Goal: Task Accomplishment & Management: Manage account settings

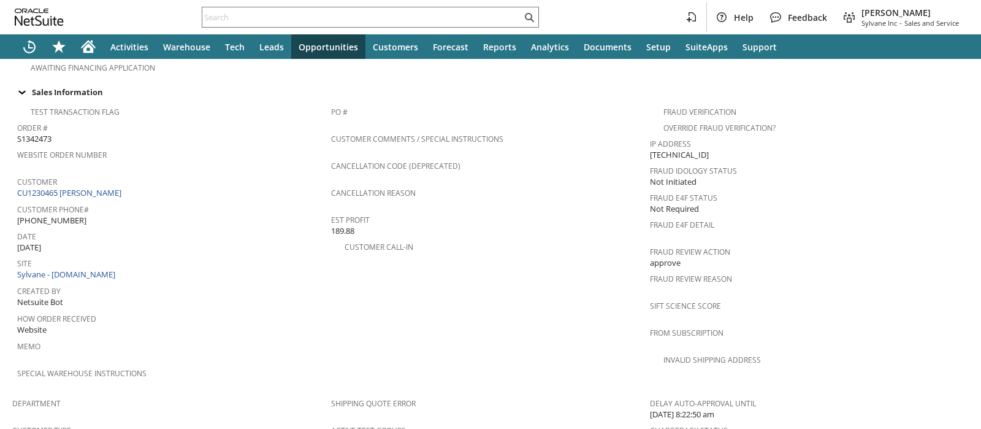
scroll to position [852, 0]
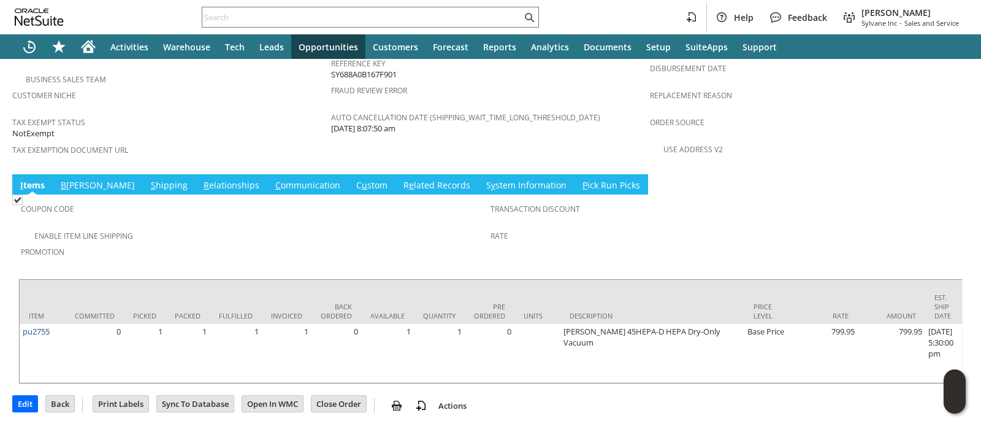
click at [148, 179] on link "S hipping" at bounding box center [169, 185] width 43 height 13
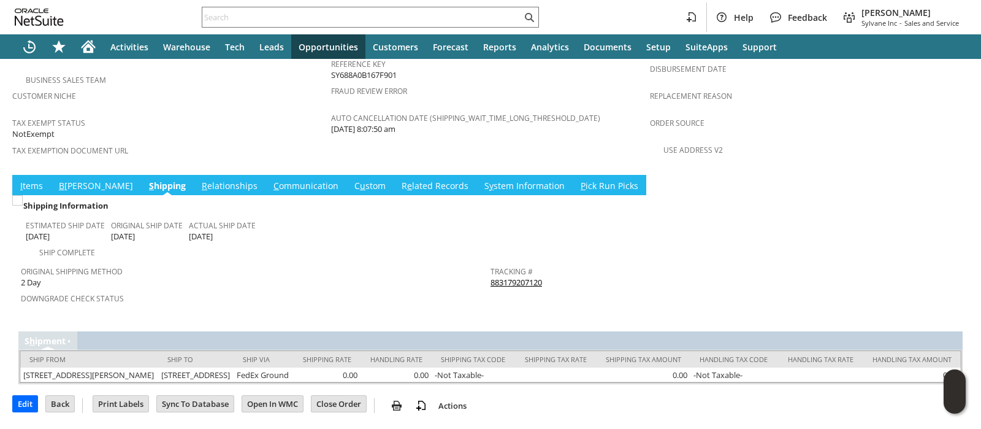
scroll to position [825, 0]
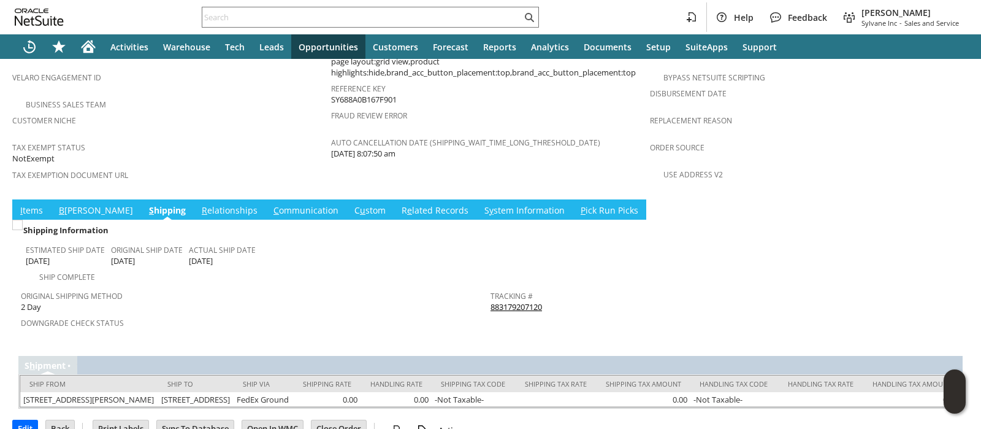
click at [502, 301] on link "883179207120" at bounding box center [517, 306] width 52 height 11
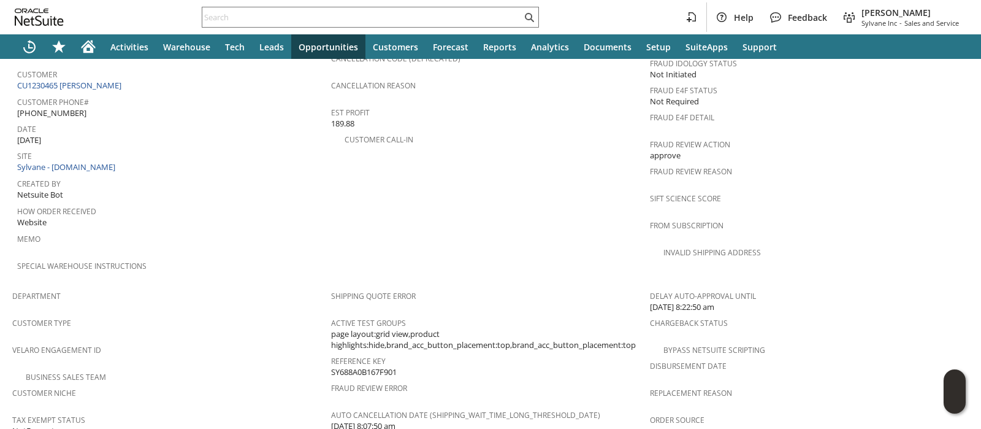
scroll to position [519, 0]
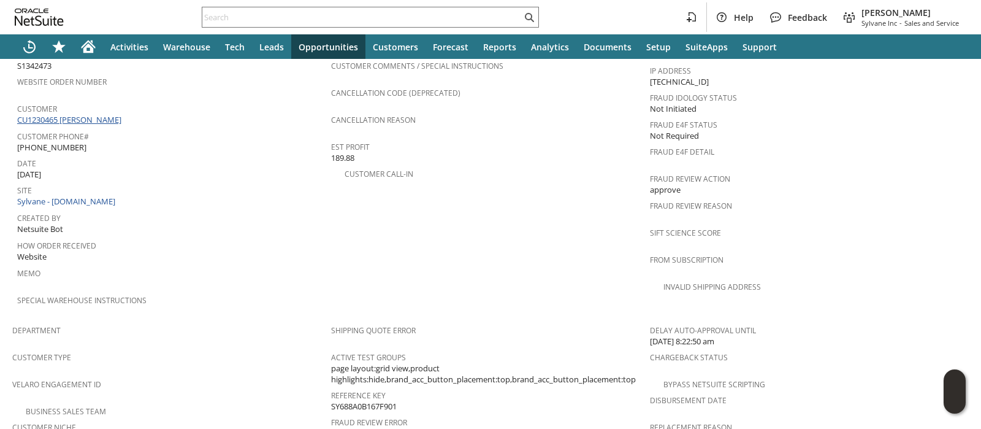
click at [96, 114] on link "CU1230465 Carrie Yeakle" at bounding box center [70, 119] width 107 height 11
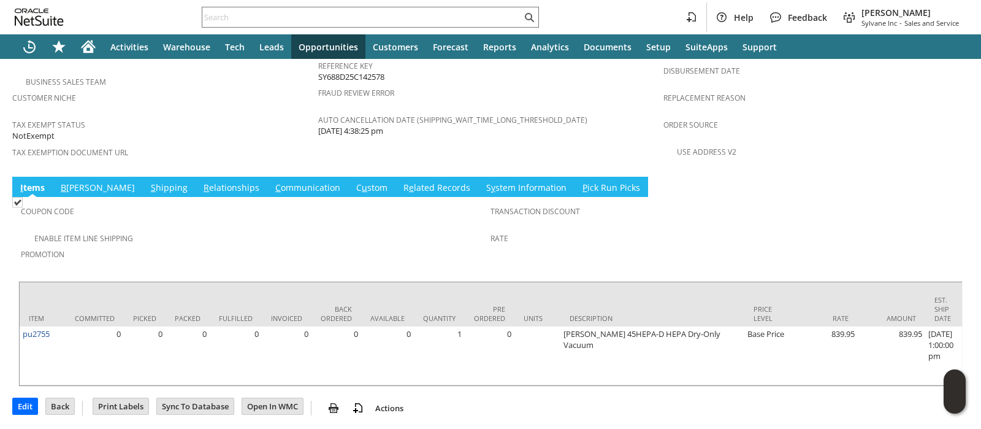
scroll to position [852, 0]
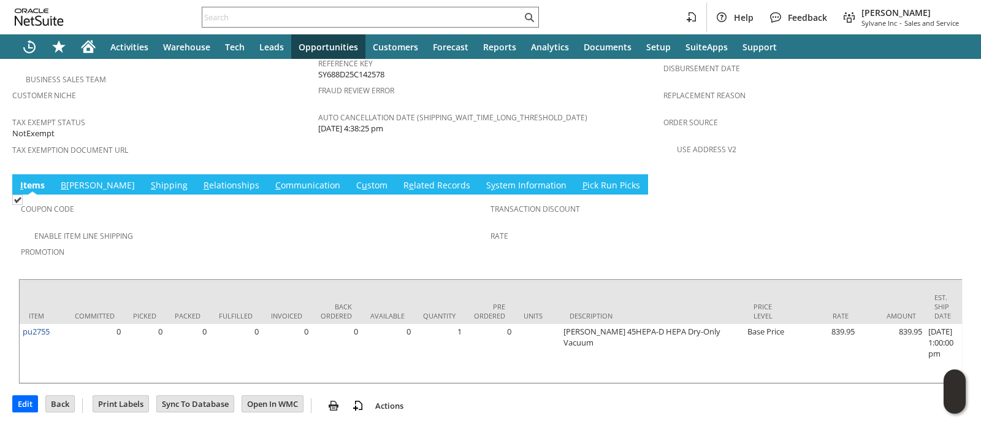
click at [483, 179] on link "S y stem Information" at bounding box center [526, 185] width 86 height 13
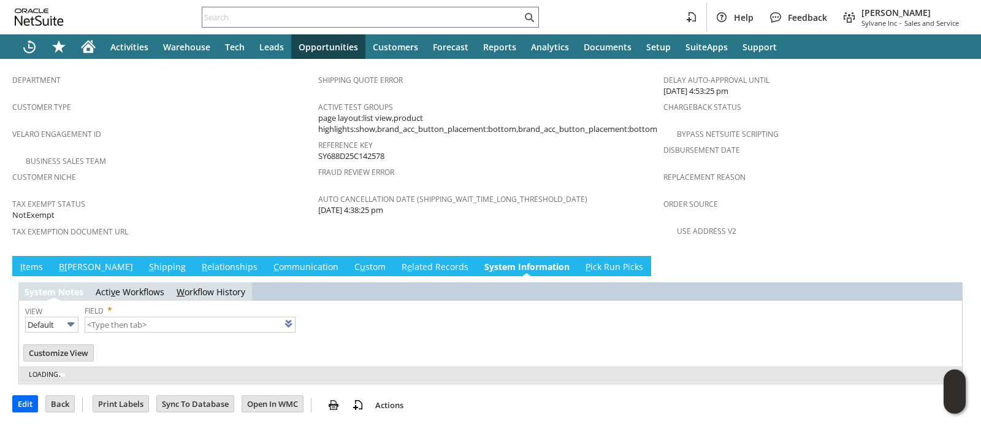
scroll to position [727, 0]
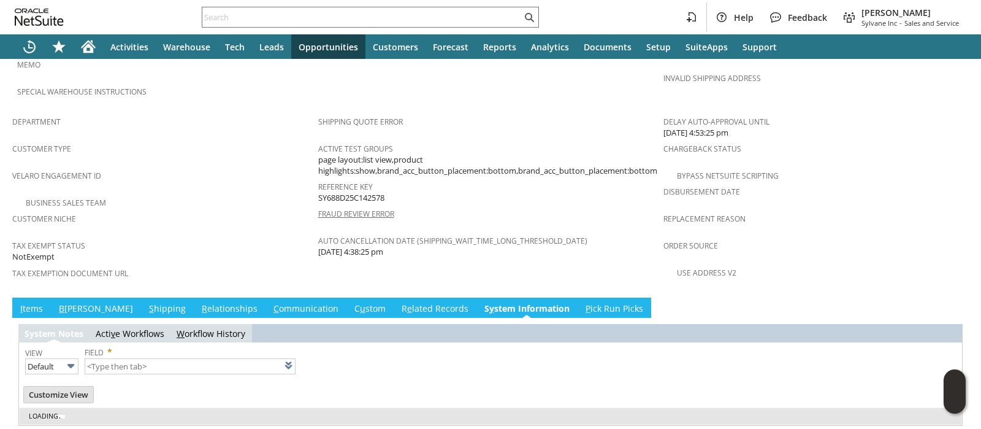
type input "1 to 25 of 104"
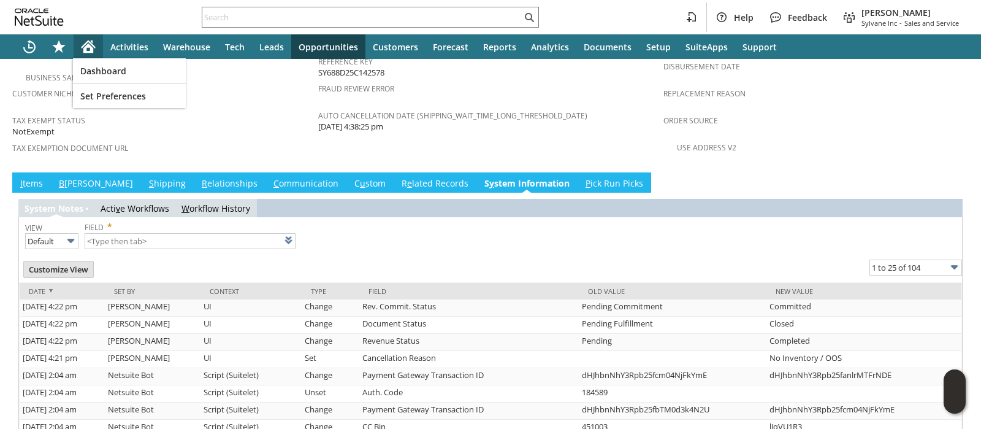
click at [82, 47] on icon "Home" at bounding box center [89, 44] width 14 height 8
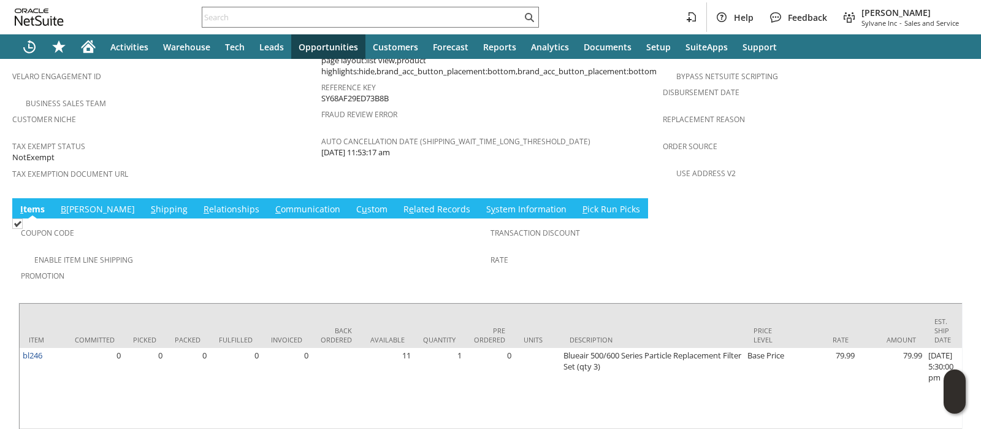
scroll to position [864, 0]
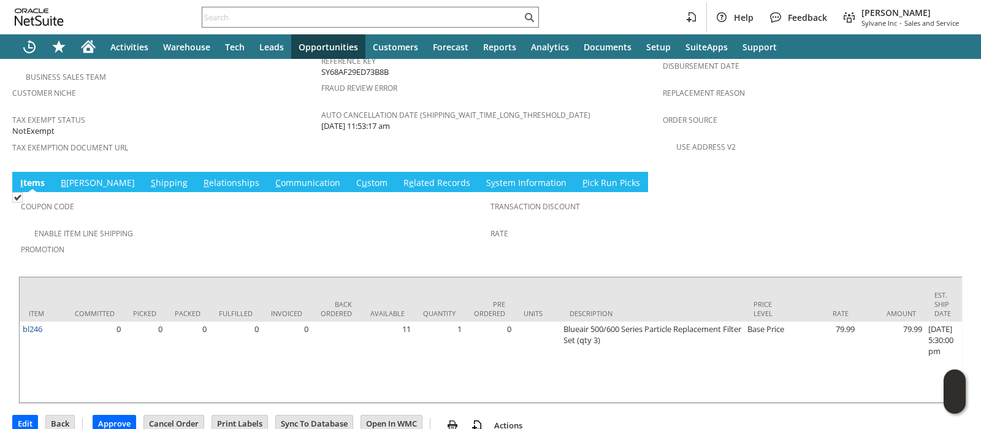
click at [148, 177] on link "S hipping" at bounding box center [169, 183] width 43 height 13
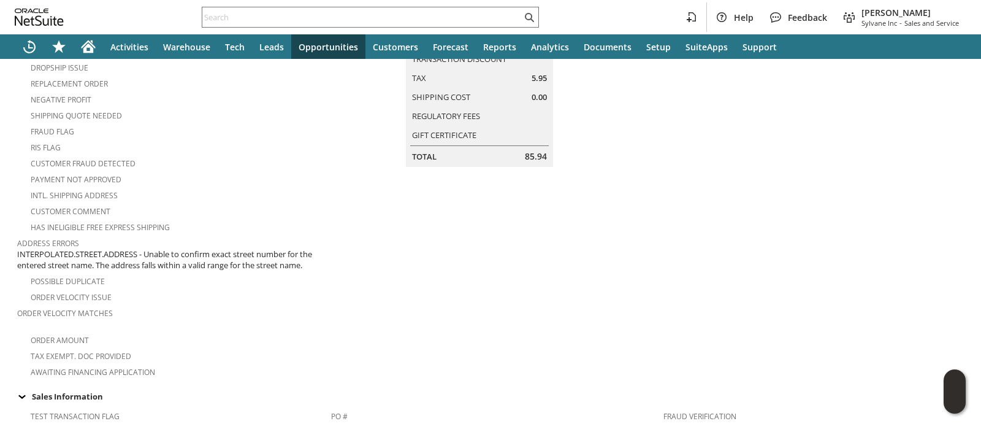
scroll to position [0, 0]
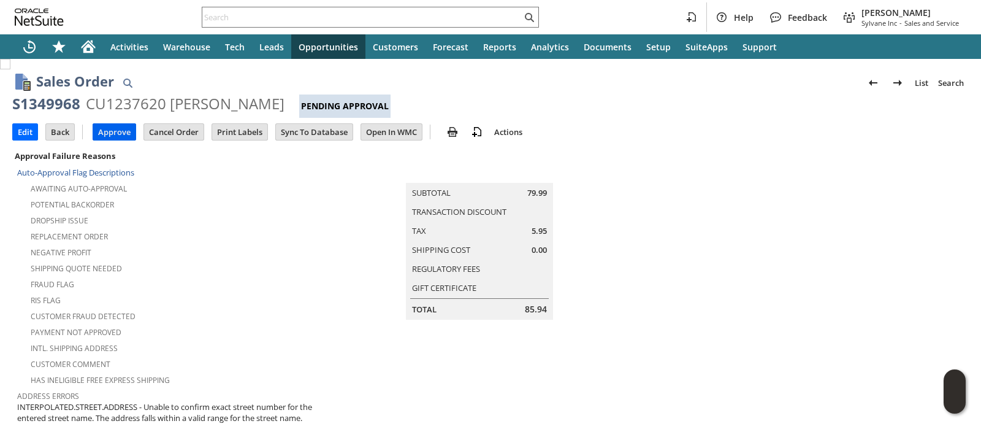
click at [124, 132] on input "Approve" at bounding box center [114, 132] width 42 height 16
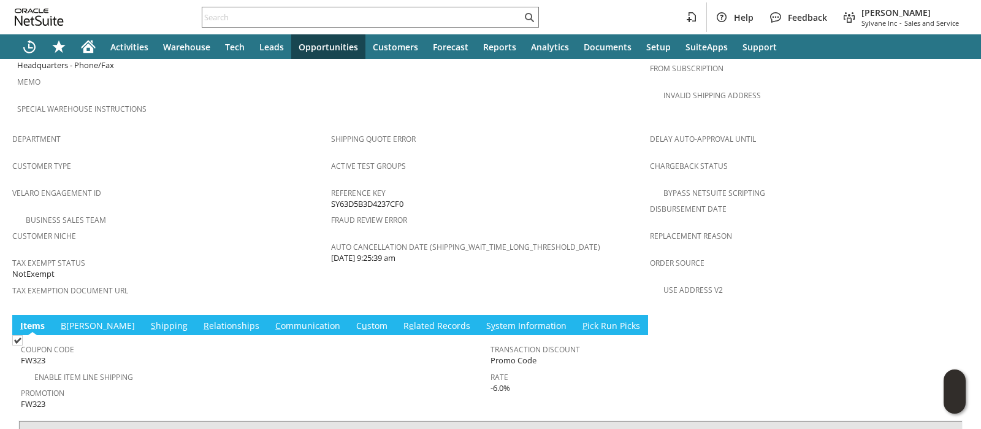
scroll to position [819, 0]
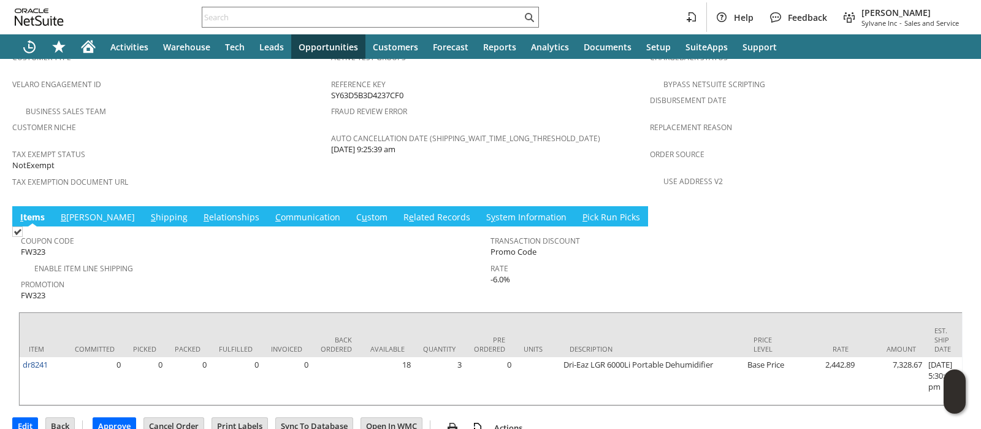
click at [148, 211] on link "S hipping" at bounding box center [169, 217] width 43 height 13
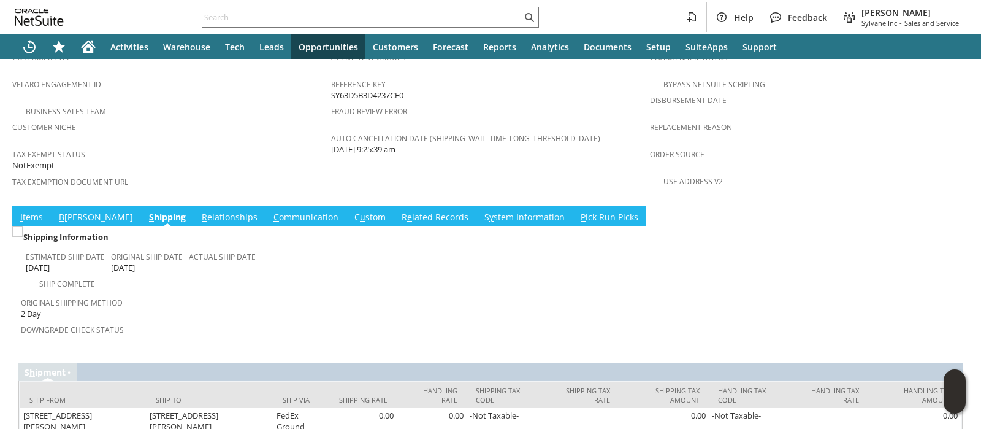
click at [28, 211] on link "I tems" at bounding box center [31, 217] width 29 height 13
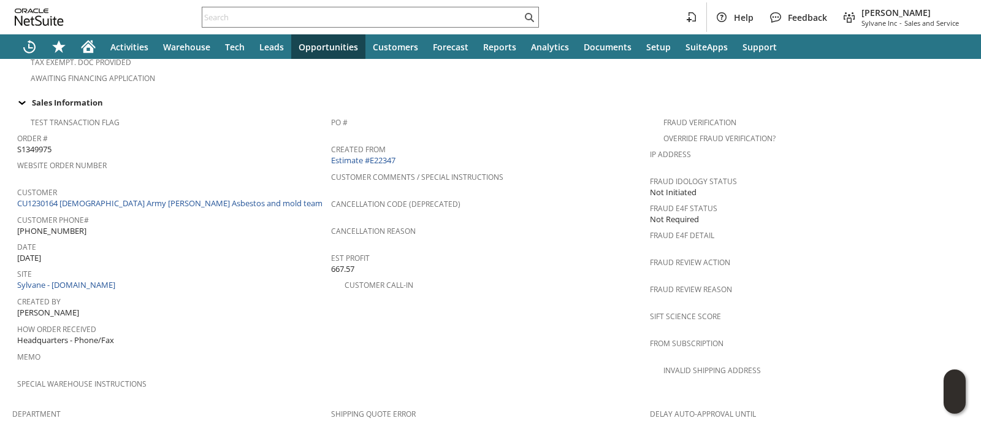
scroll to position [0, 0]
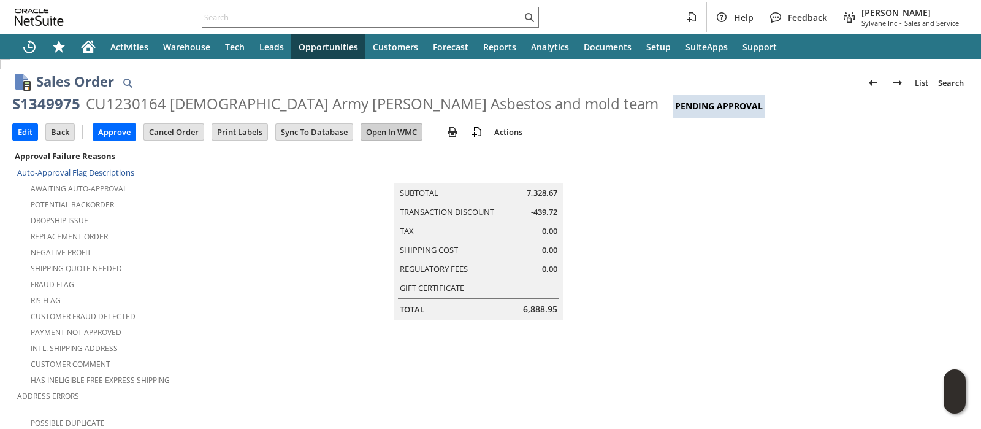
click at [375, 135] on input "Open In WMC" at bounding box center [391, 132] width 61 height 16
click at [29, 134] on input "Edit" at bounding box center [25, 132] width 25 height 16
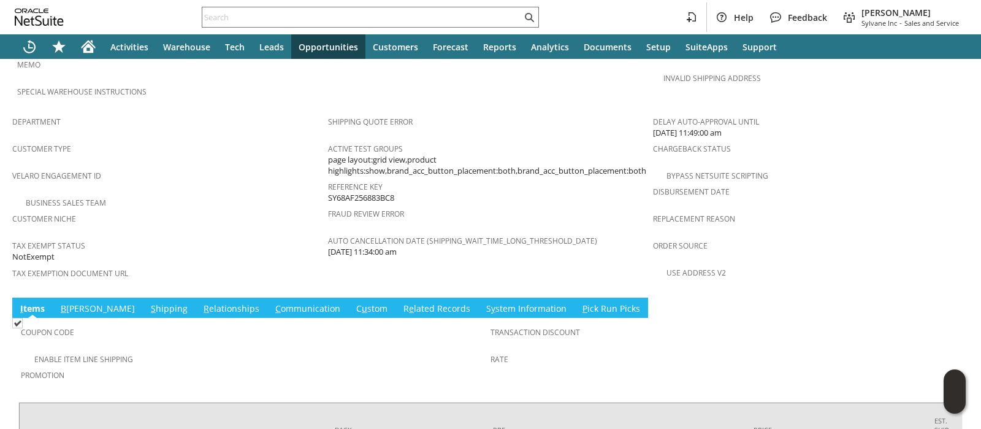
scroll to position [841, 0]
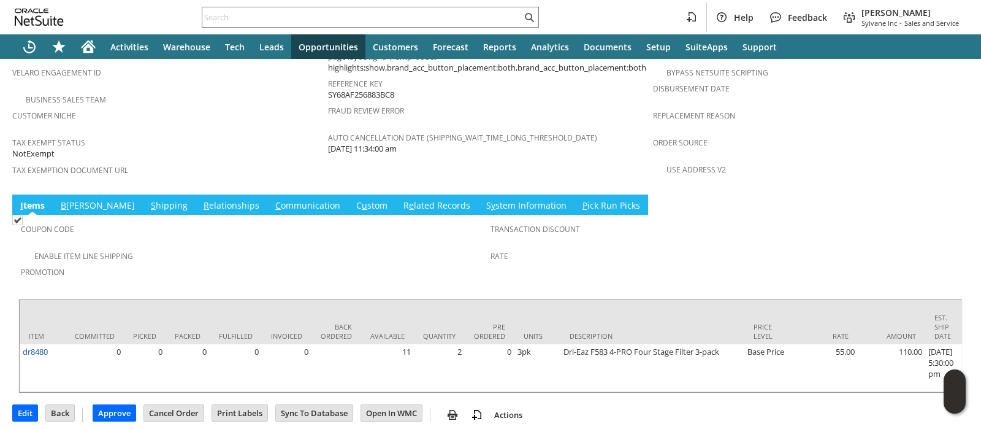
click at [143, 194] on td "S hipping" at bounding box center [169, 204] width 53 height 20
click at [148, 199] on link "S hipping" at bounding box center [169, 205] width 43 height 13
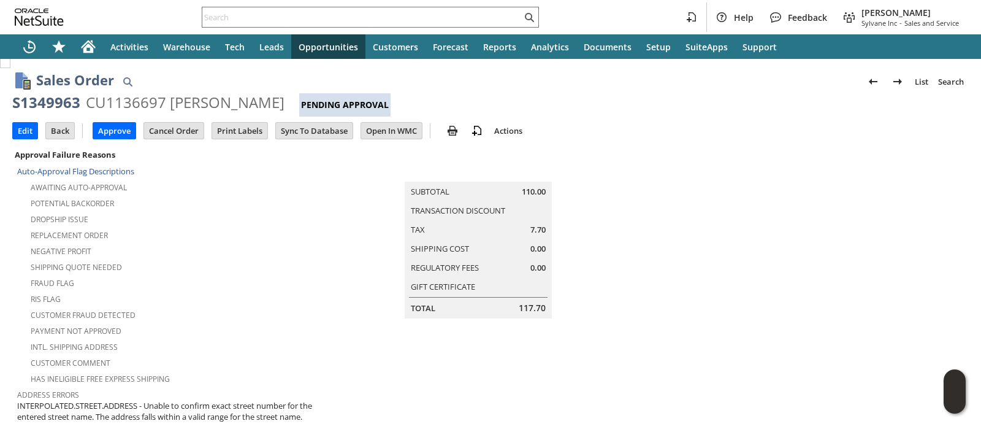
scroll to position [0, 0]
click at [119, 131] on input "Approve" at bounding box center [114, 132] width 42 height 16
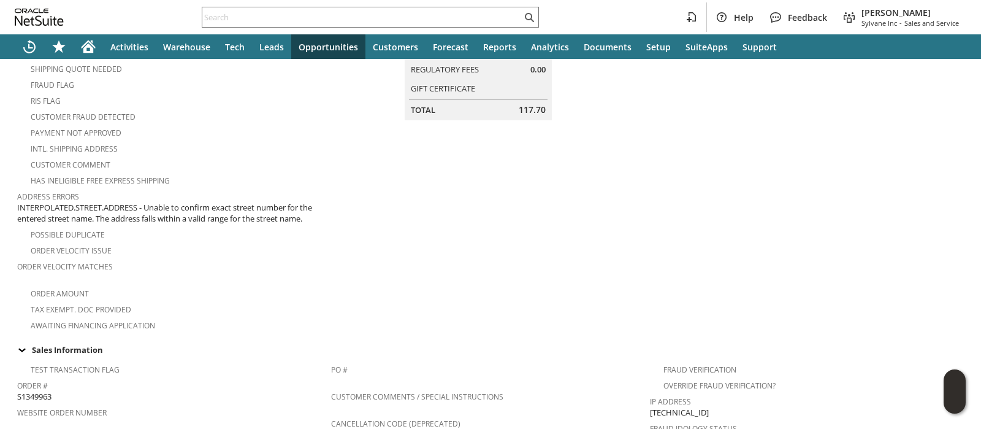
scroll to position [239, 0]
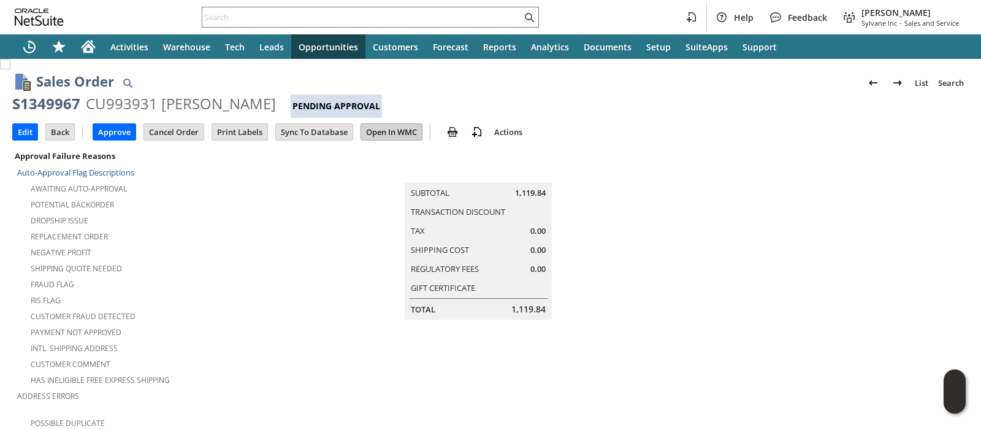
click at [377, 129] on input "Open In WMC" at bounding box center [391, 132] width 61 height 16
click at [28, 126] on input "Edit" at bounding box center [25, 132] width 25 height 16
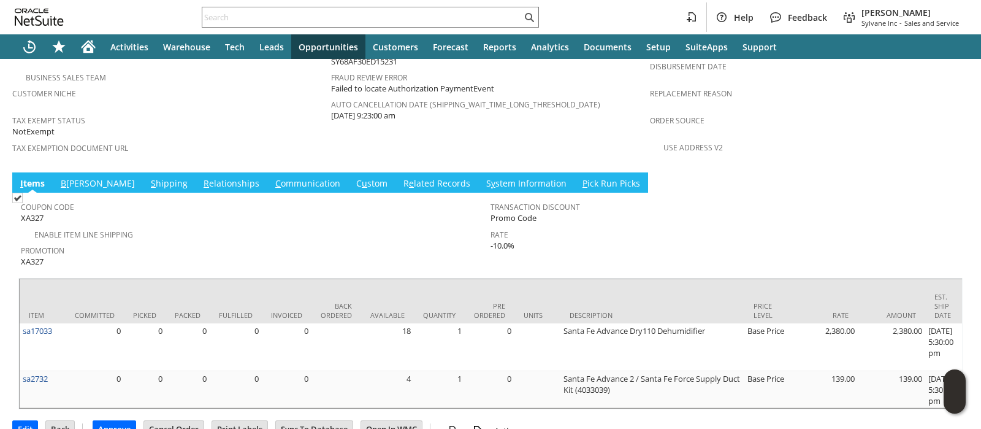
scroll to position [856, 0]
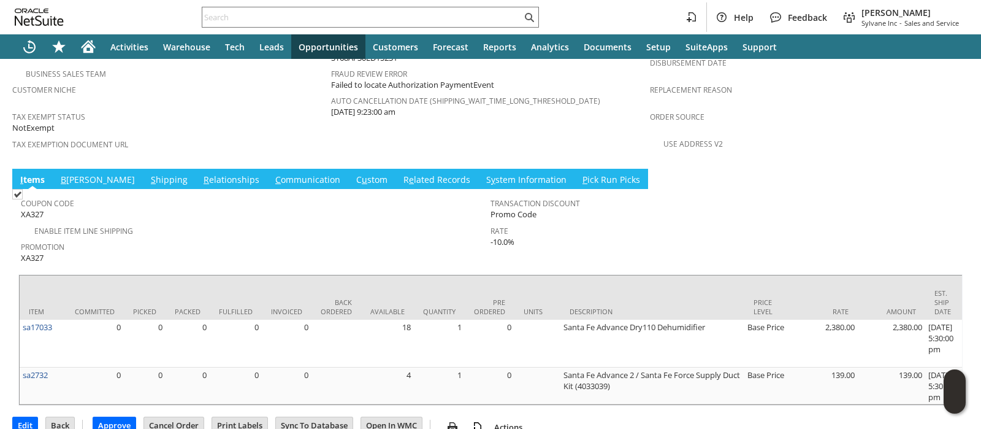
click at [65, 174] on span "B" at bounding box center [64, 180] width 6 height 12
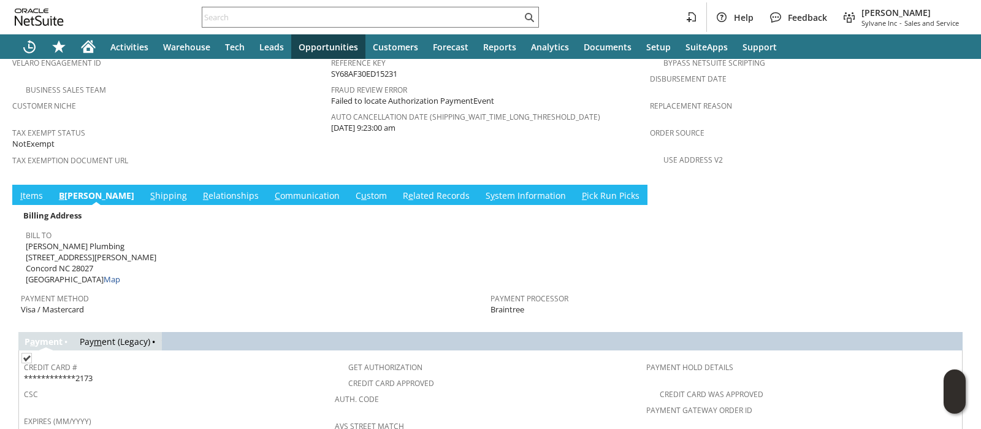
scroll to position [771, 0]
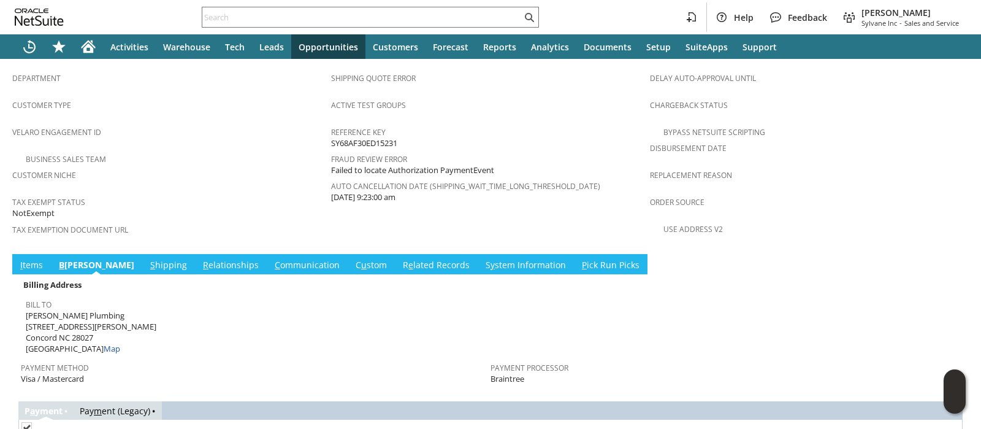
click at [267, 254] on td "C ommunication" at bounding box center [307, 264] width 81 height 20
click at [272, 259] on link "C ommunication" at bounding box center [307, 265] width 71 height 13
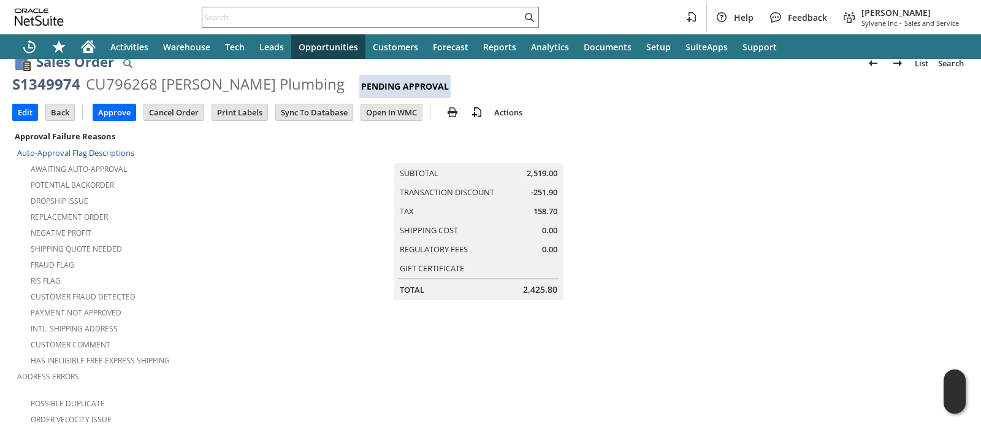
scroll to position [0, 0]
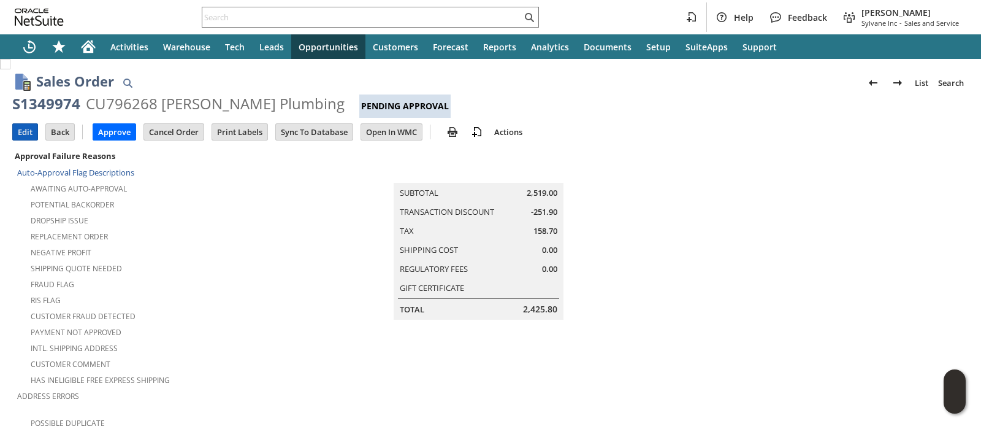
click at [23, 130] on input "Edit" at bounding box center [25, 132] width 25 height 16
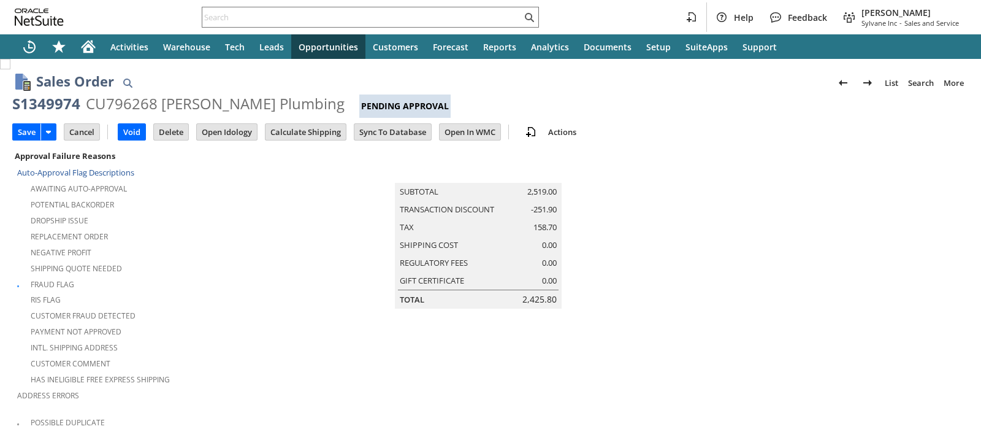
scroll to position [418, 0]
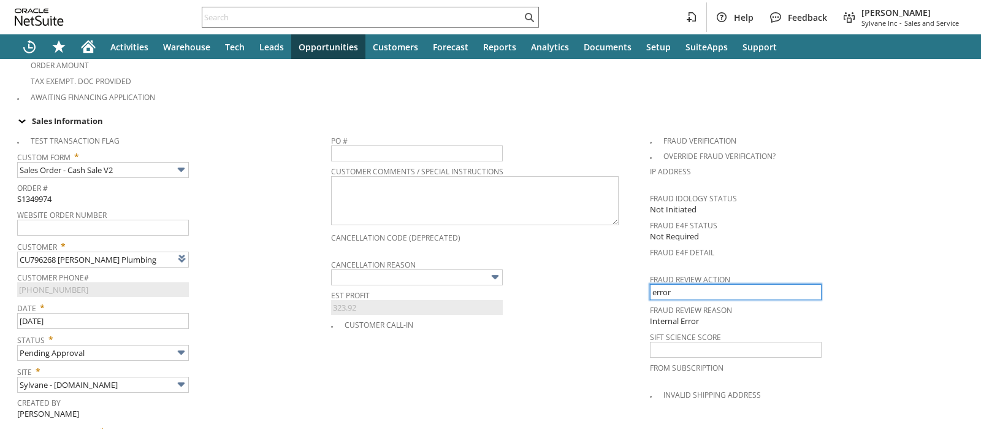
click at [679, 284] on input "error" at bounding box center [736, 292] width 172 height 16
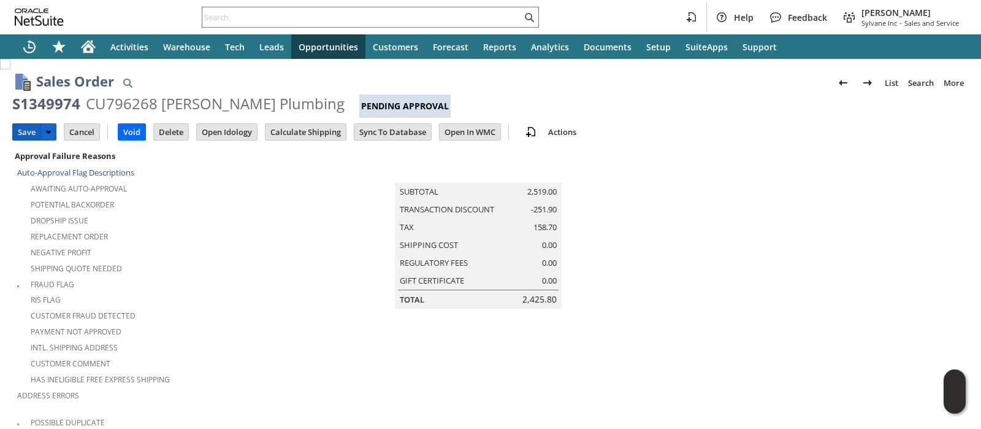
click at [34, 136] on input "Save" at bounding box center [27, 132] width 28 height 16
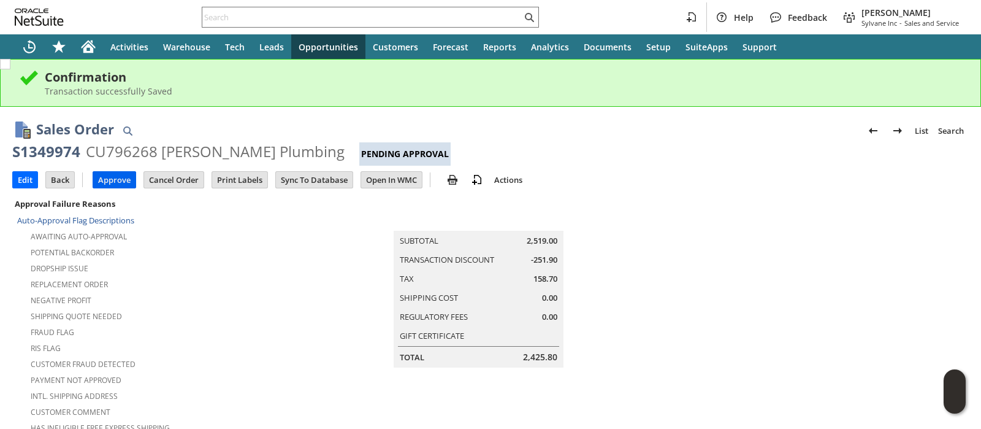
click at [112, 174] on input "Approve" at bounding box center [114, 180] width 42 height 16
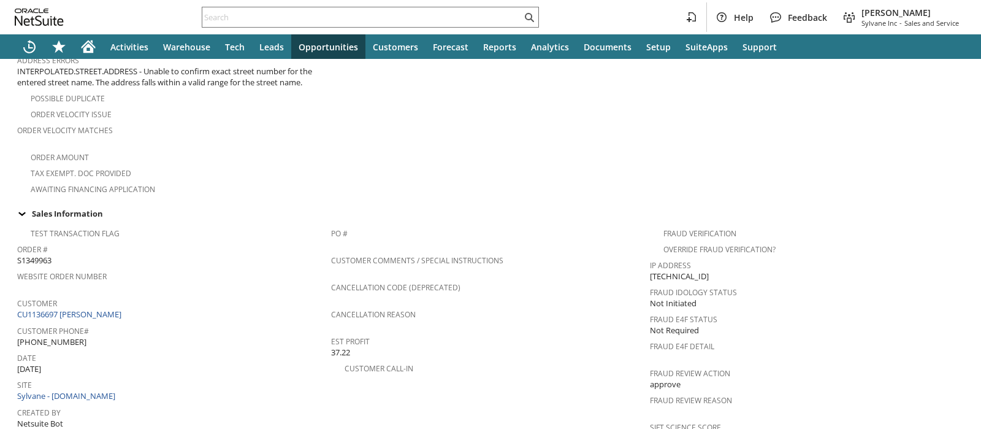
scroll to position [460, 0]
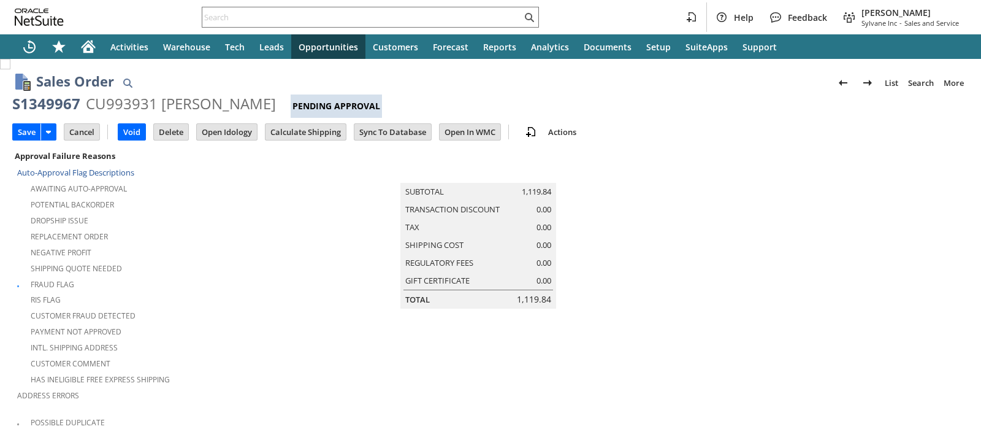
scroll to position [418, 0]
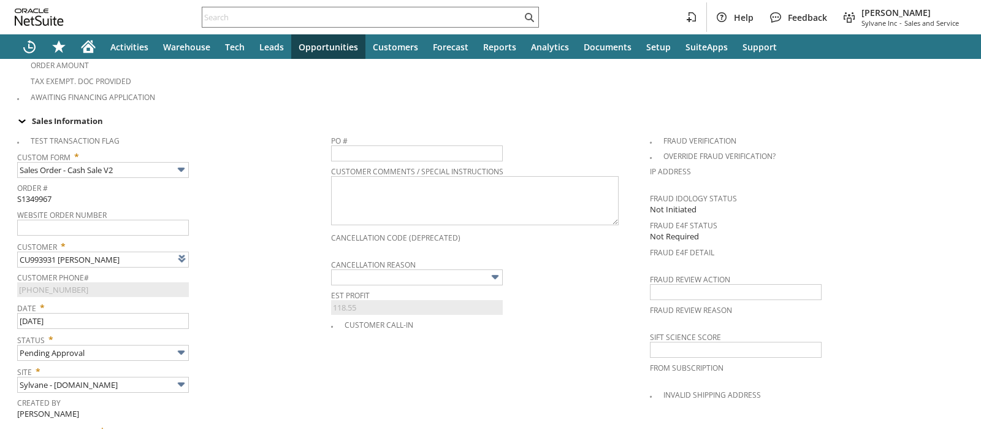
type input "Intelligent Recommendations¹⁰"
click at [656, 284] on input "text" at bounding box center [736, 292] width 172 height 16
type input "approve"
click at [278, 219] on div "Website Order Number" at bounding box center [171, 220] width 308 height 29
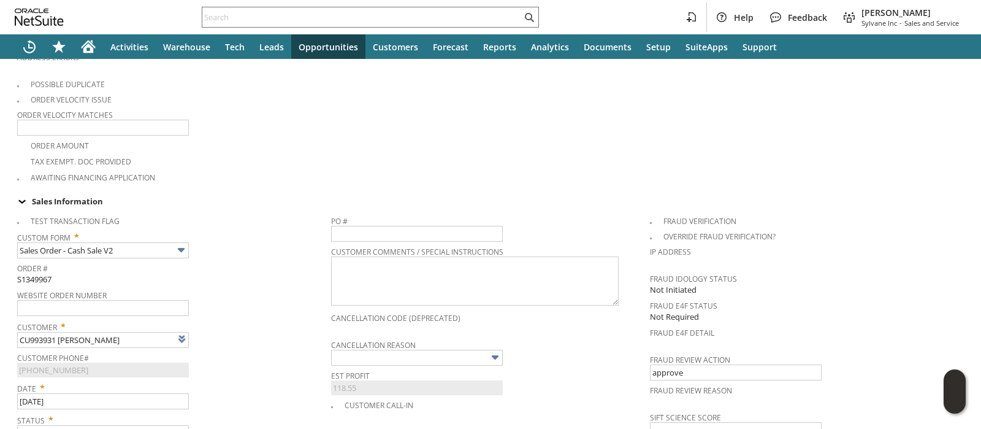
scroll to position [0, 0]
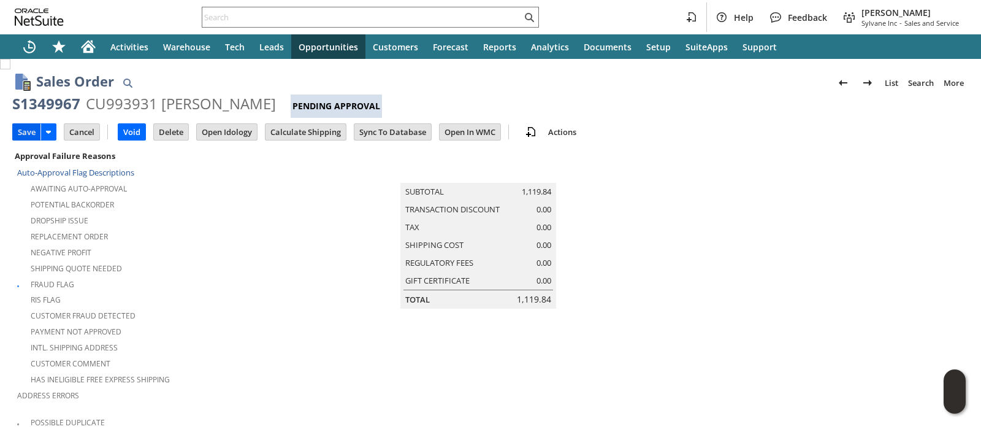
click at [28, 125] on input "Save" at bounding box center [27, 132] width 28 height 16
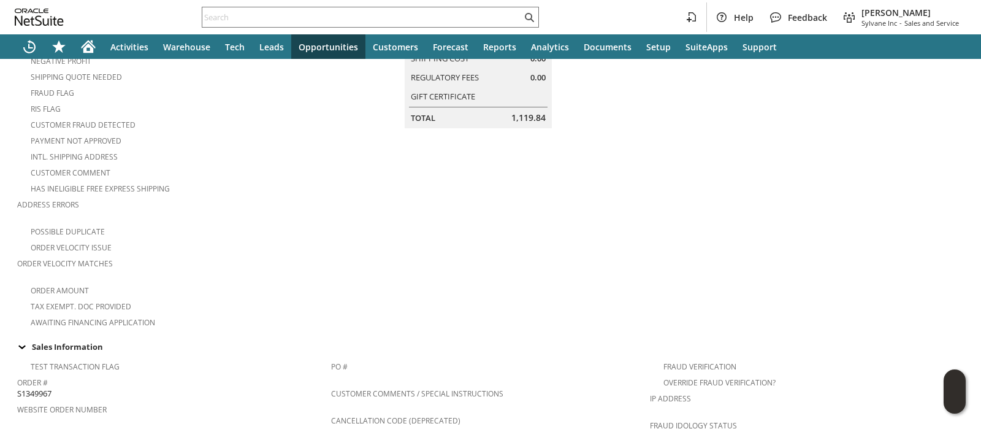
scroll to position [83, 0]
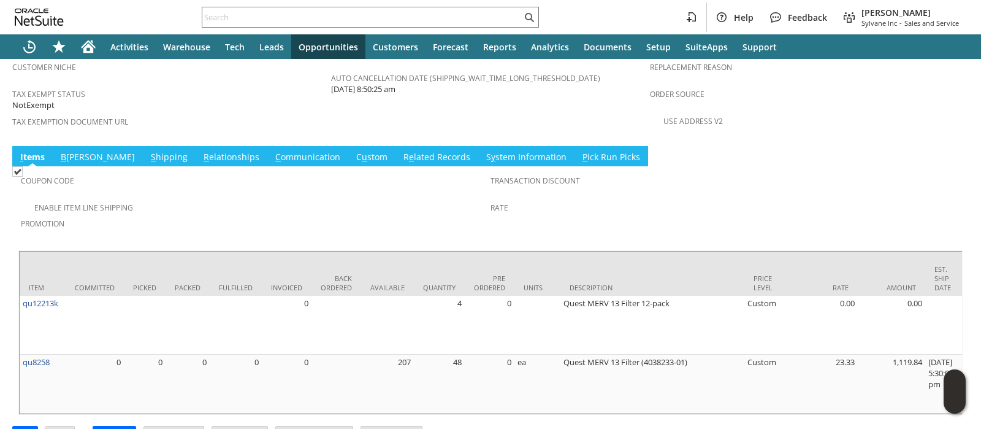
click at [148, 151] on link "S hipping" at bounding box center [169, 157] width 43 height 13
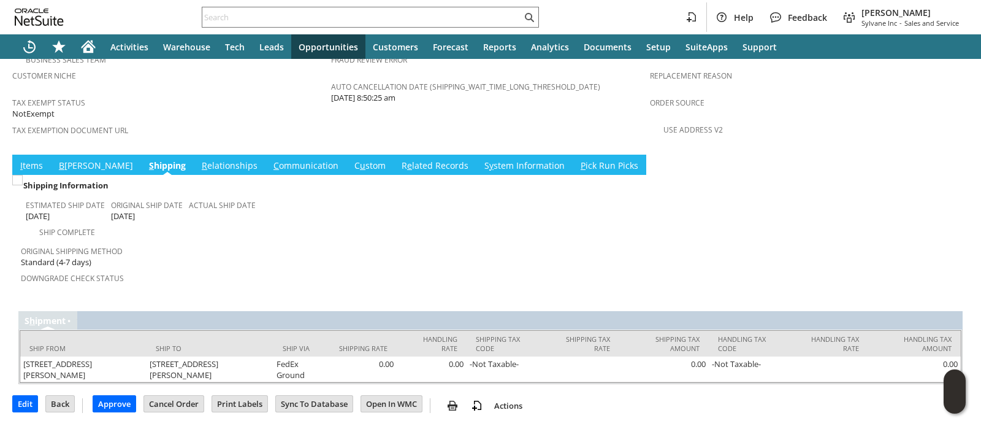
scroll to position [874, 0]
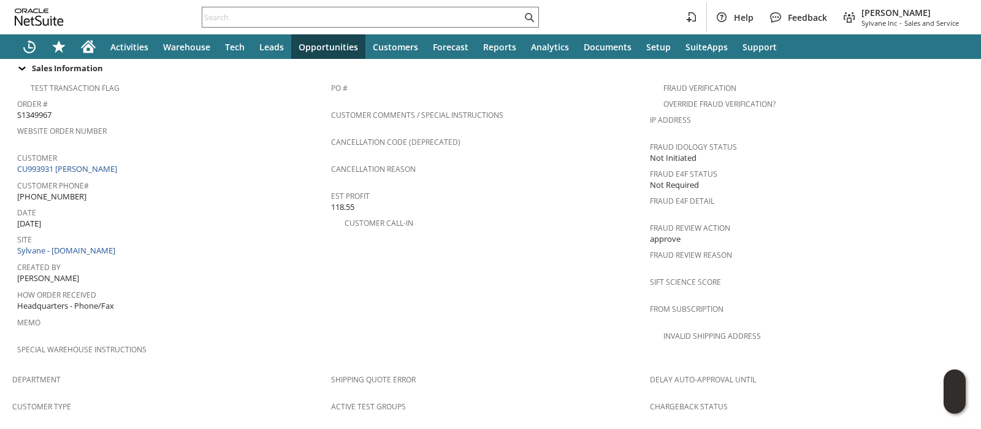
scroll to position [490, 0]
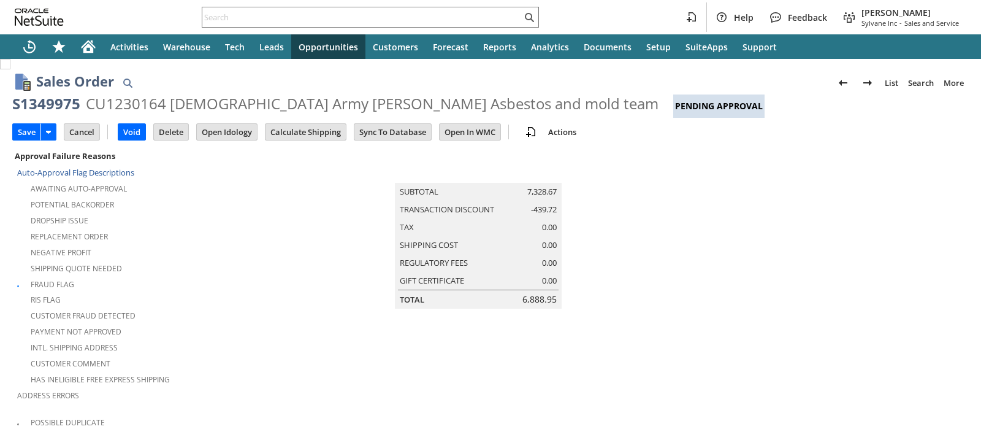
scroll to position [418, 0]
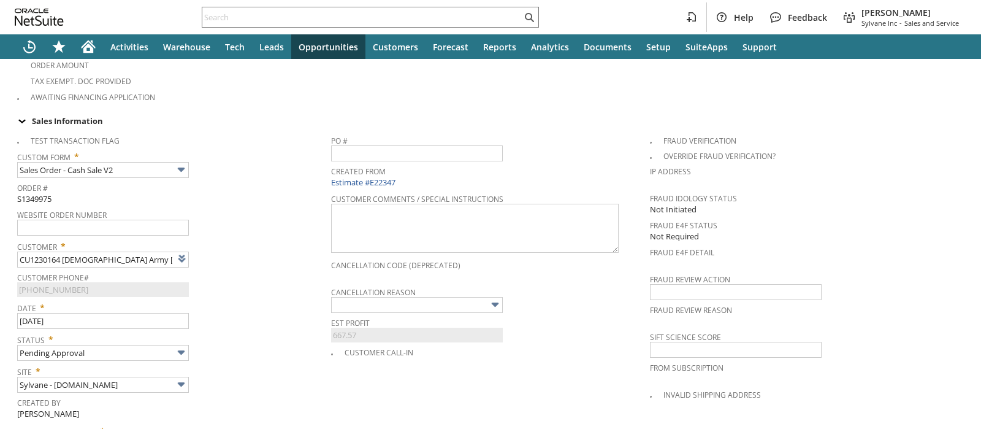
type input "Intelligent Recommendations¹⁰"
click at [664, 284] on input "text" at bounding box center [736, 292] width 172 height 16
type input "approve"
click at [577, 283] on div "Cancellation Reason" at bounding box center [487, 297] width 313 height 29
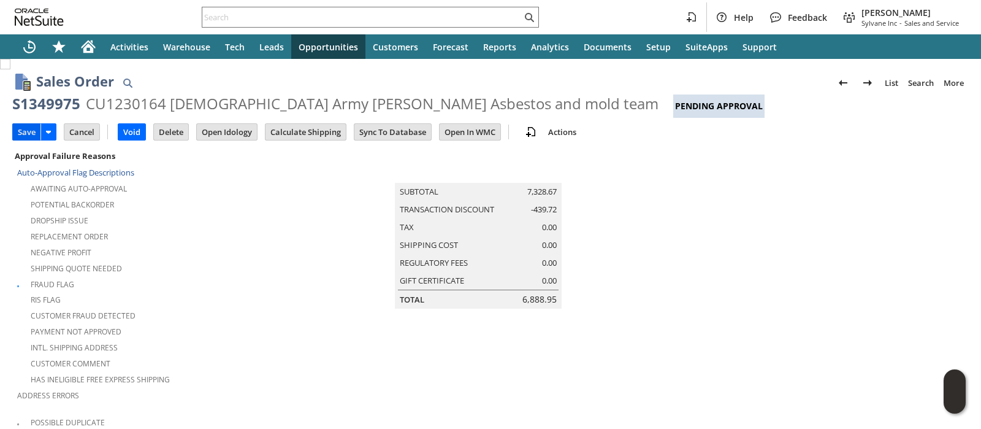
click at [26, 137] on input "Save" at bounding box center [27, 132] width 28 height 16
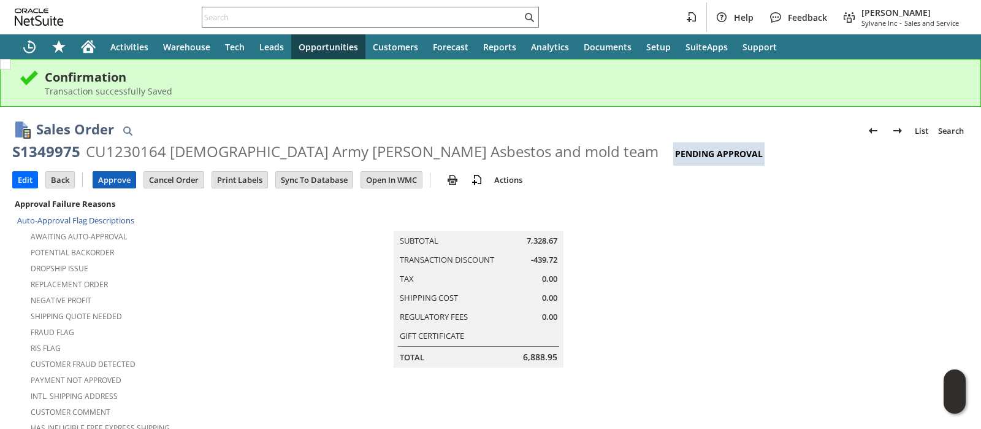
click at [110, 178] on input "Approve" at bounding box center [114, 180] width 42 height 16
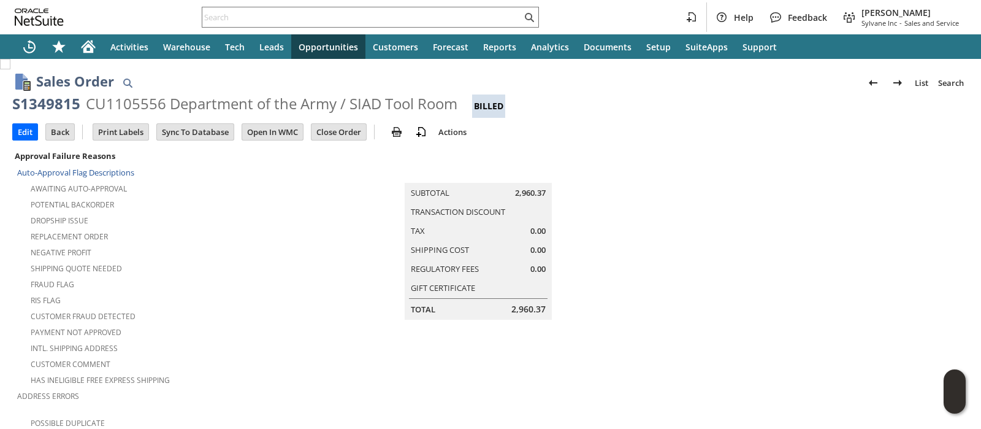
click at [511, 303] on span "2,960.37" at bounding box center [528, 309] width 34 height 12
copy span "2,960.37"
click at [59, 104] on div "S1349815" at bounding box center [46, 104] width 68 height 20
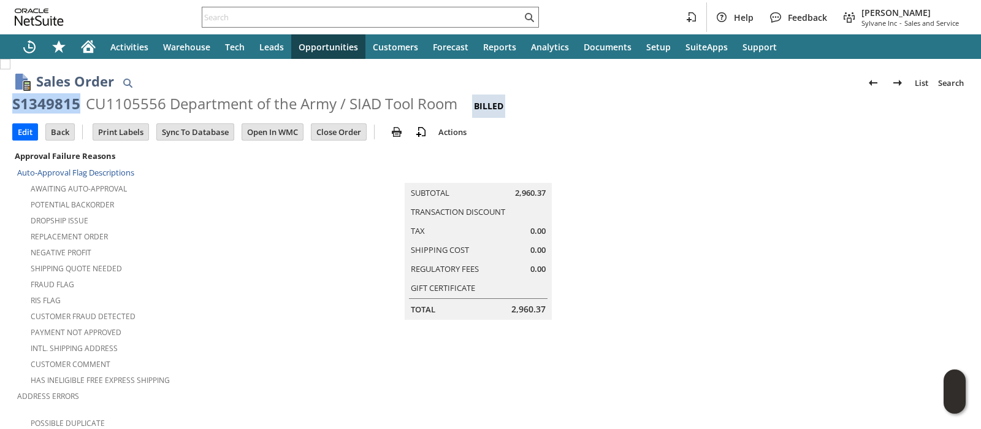
copy div "S1349815"
click at [49, 101] on div "S1349815" at bounding box center [46, 104] width 68 height 20
click at [667, 316] on td at bounding box center [809, 334] width 319 height 373
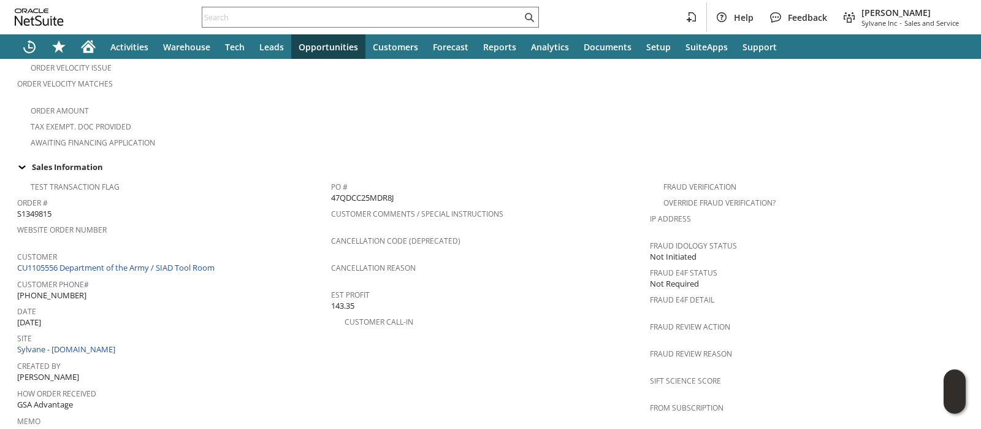
scroll to position [383, 0]
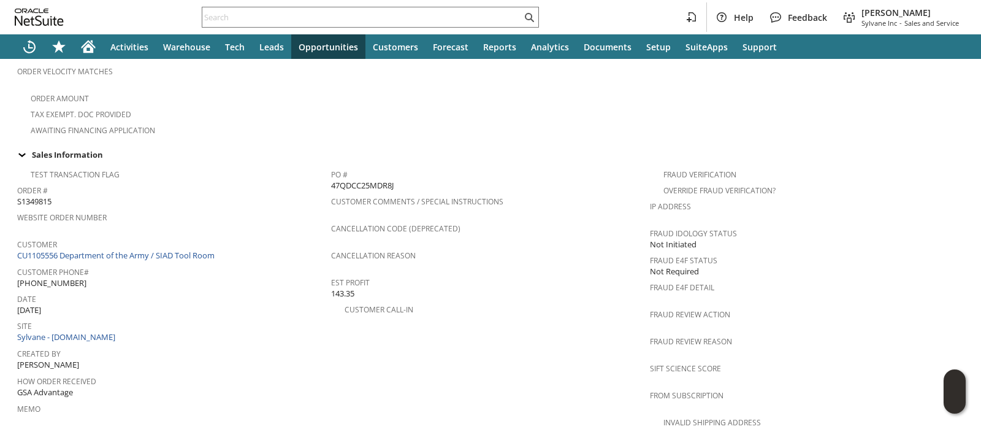
click at [352, 180] on span "47QDCC25MDR8J" at bounding box center [362, 186] width 63 height 12
copy span "47QDCC25MDR8J"
click at [619, 170] on div "PO # 47QDCC25MDR8J" at bounding box center [487, 179] width 313 height 26
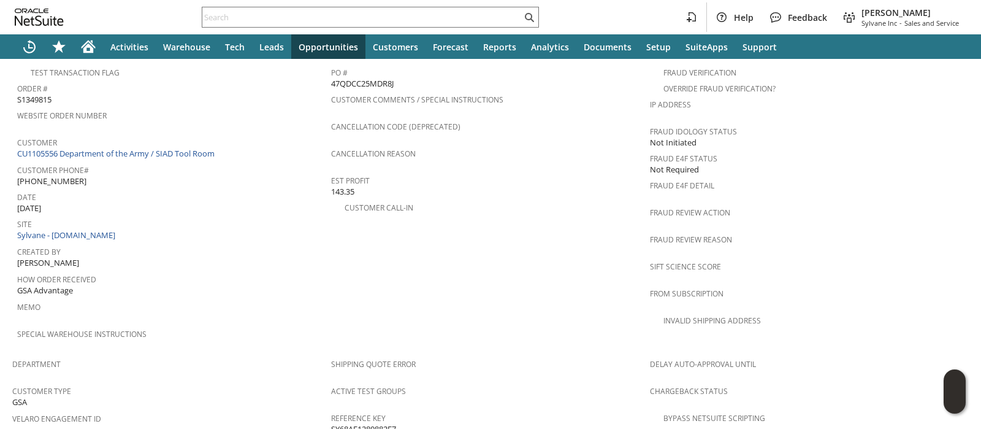
scroll to position [536, 0]
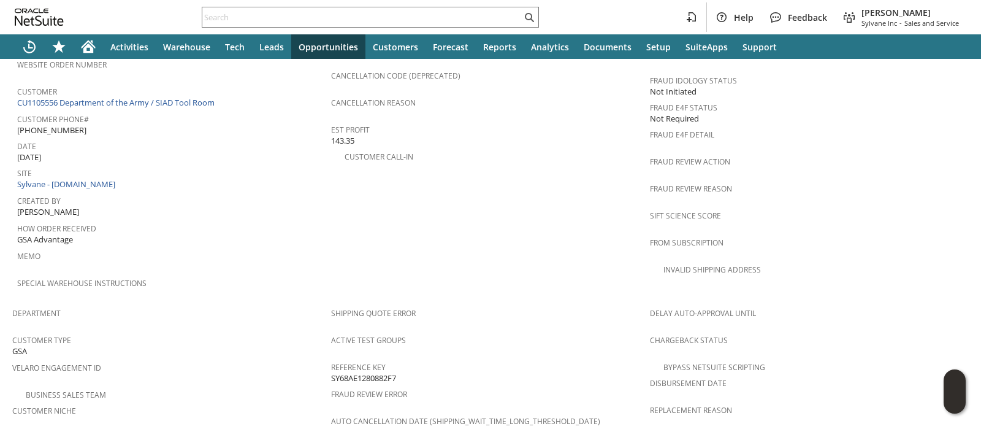
click at [374, 372] on span "SY68AE1280882F7" at bounding box center [363, 378] width 65 height 12
copy span "SY68AE1280882F7"
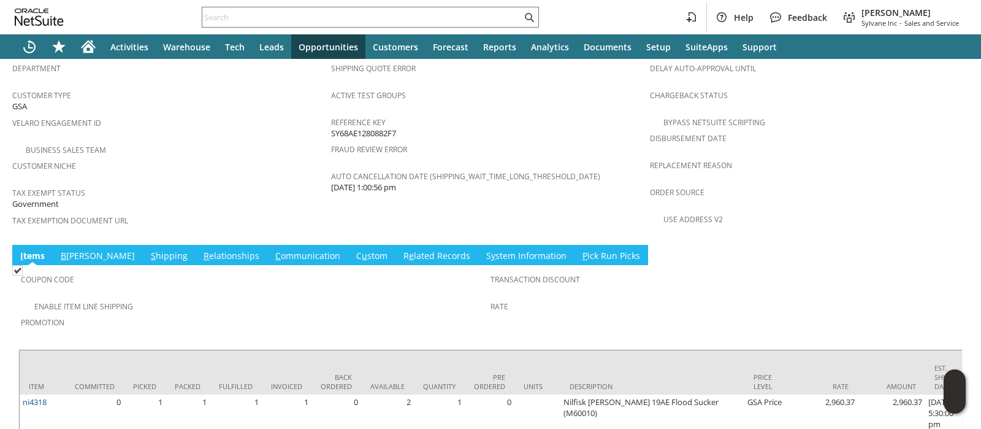
scroll to position [841, 0]
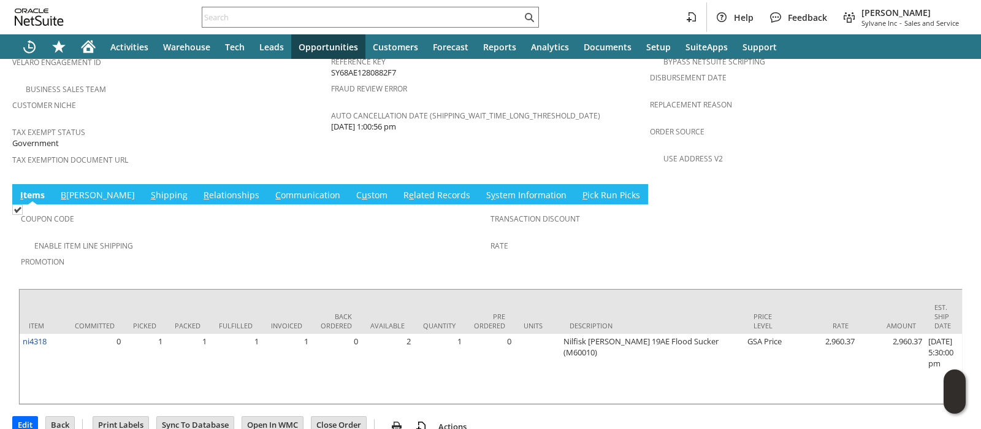
click at [272, 189] on link "C ommunication" at bounding box center [307, 195] width 71 height 13
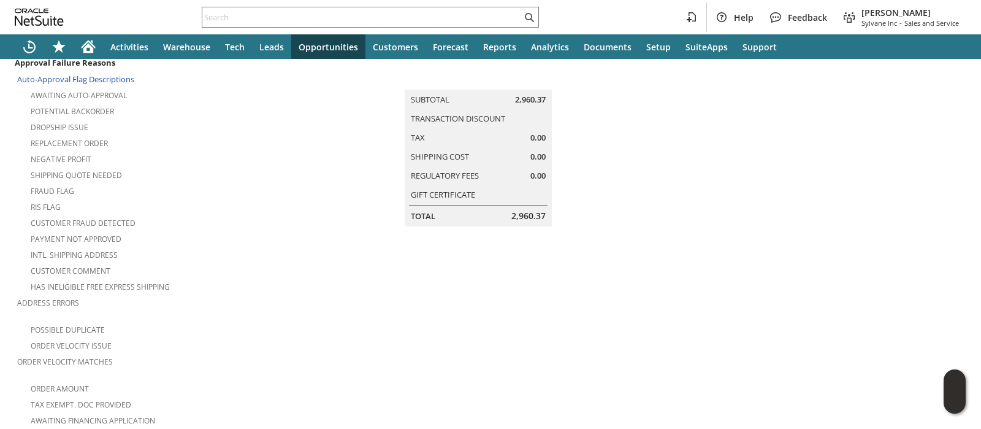
scroll to position [0, 0]
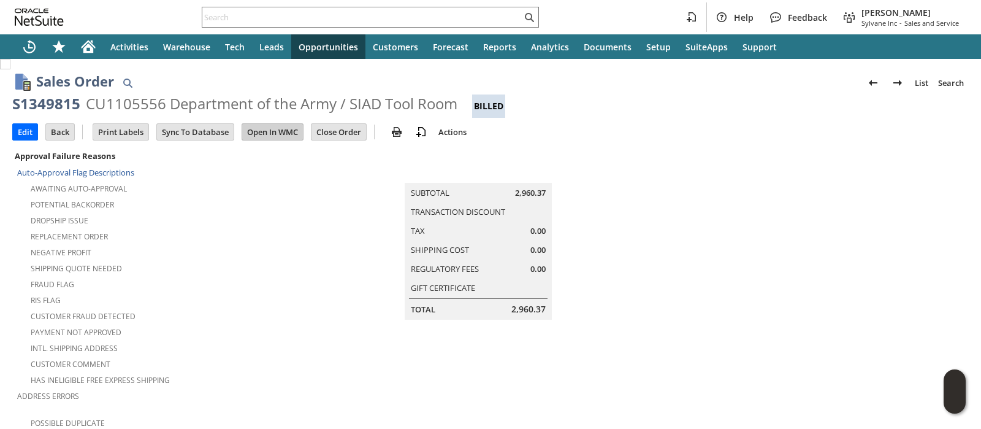
click at [281, 137] on input "Open In WMC" at bounding box center [272, 132] width 61 height 16
click at [513, 303] on span "2,960.37" at bounding box center [528, 309] width 34 height 12
copy span "2,960.37"
click at [663, 172] on td at bounding box center [809, 334] width 319 height 373
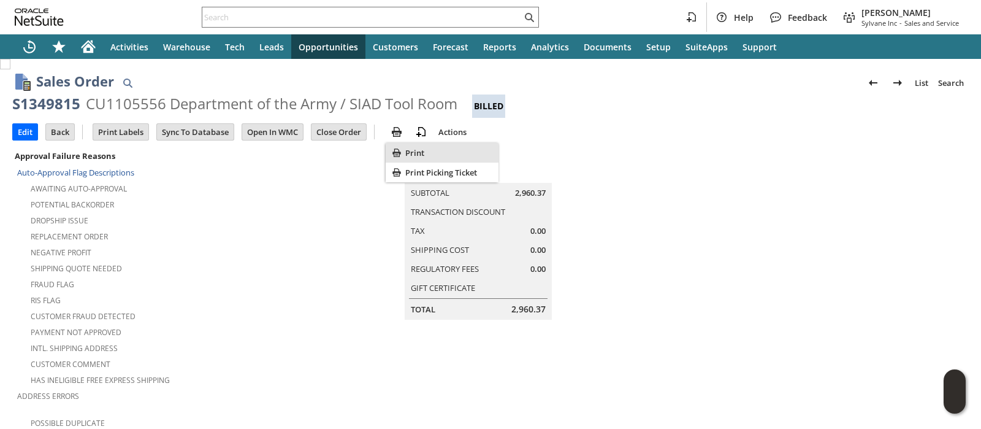
click at [402, 150] on icon "Print" at bounding box center [397, 153] width 12 height 12
